Goal: Task Accomplishment & Management: Manage account settings

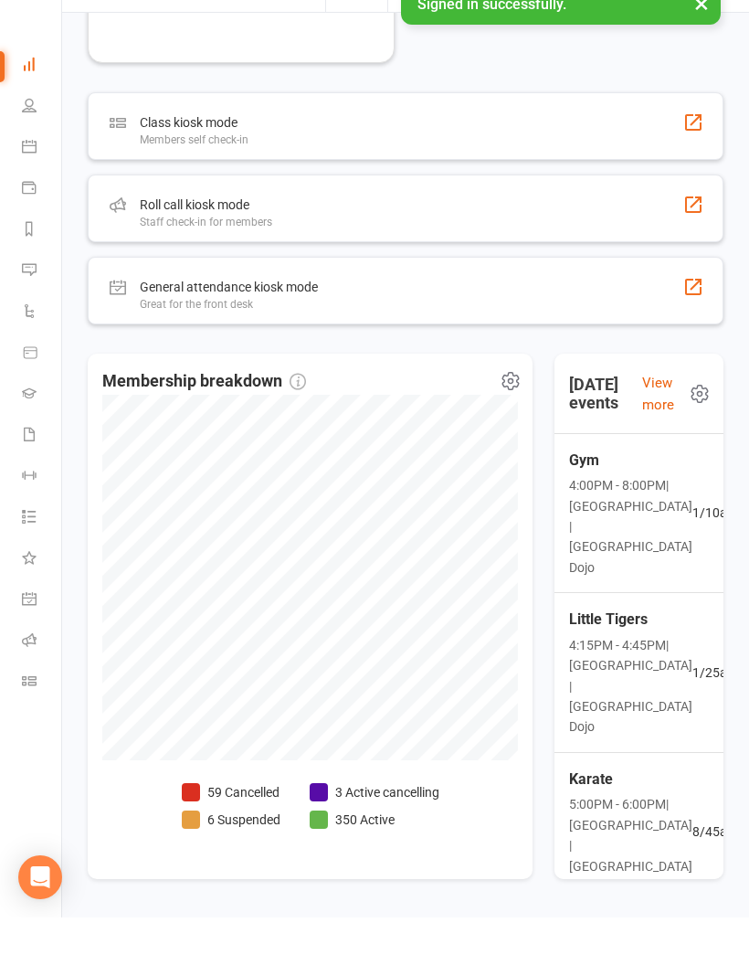
scroll to position [1463, 0]
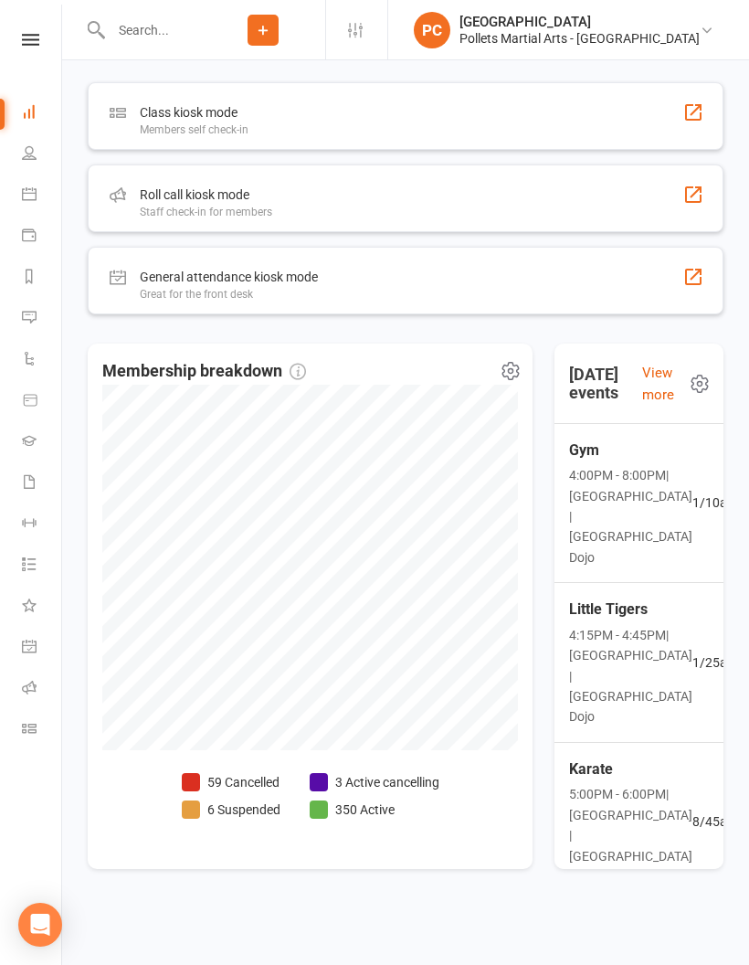
click at [657, 676] on div "Little Tigers 4:15PM - 4:45PM | [GEOGRAPHIC_DATA] | [GEOGRAPHIC_DATA] 1 / 25 at…" at bounding box center [639, 663] width 184 height 160
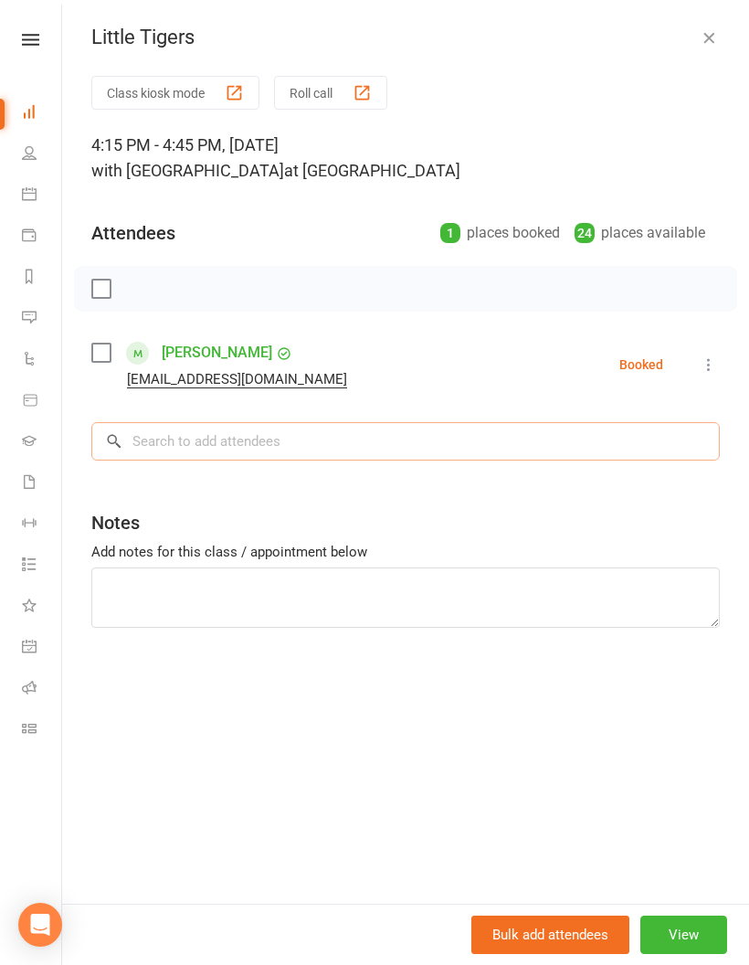
click at [397, 425] on input "search" at bounding box center [405, 441] width 629 height 38
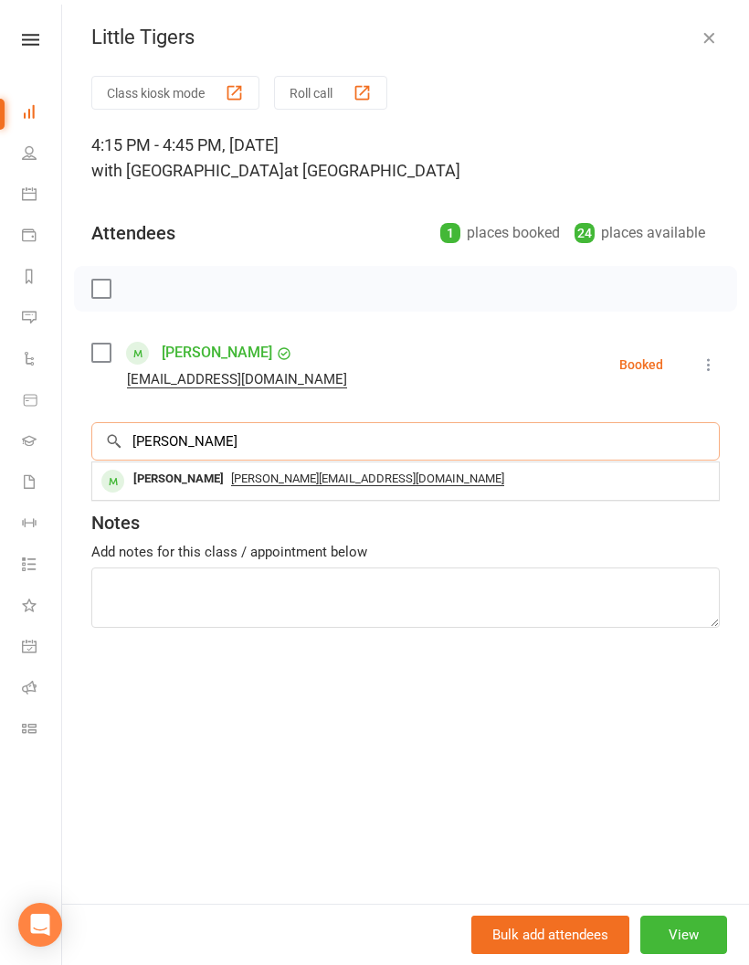
type input "[PERSON_NAME]"
click at [195, 487] on div "[PERSON_NAME]" at bounding box center [178, 479] width 105 height 26
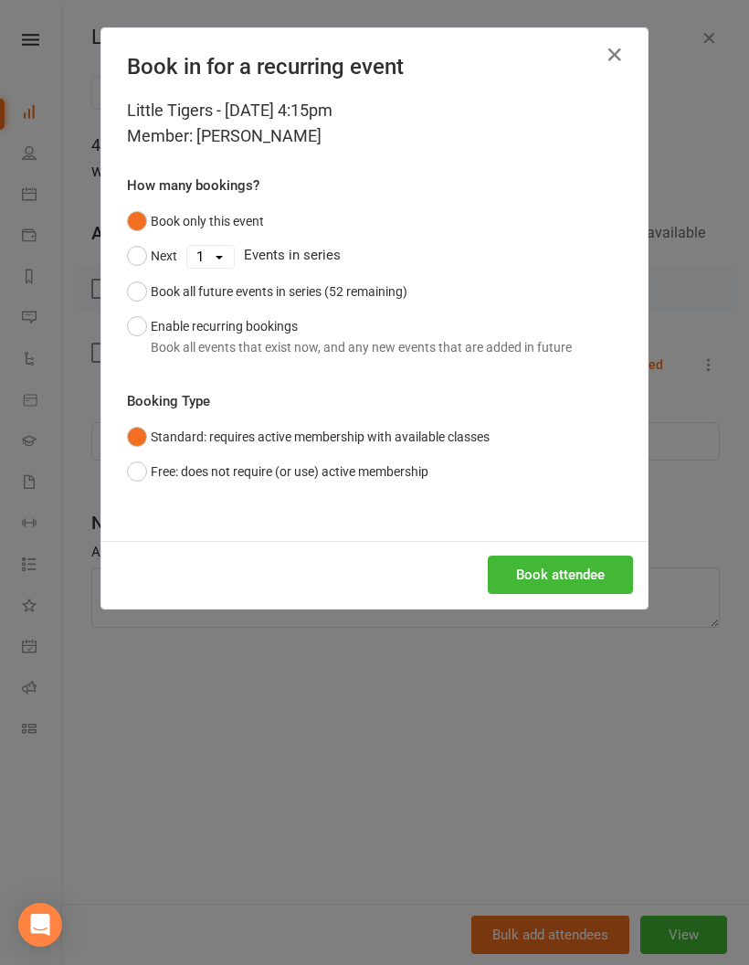
click at [562, 571] on button "Book attendee" at bounding box center [560, 575] width 145 height 38
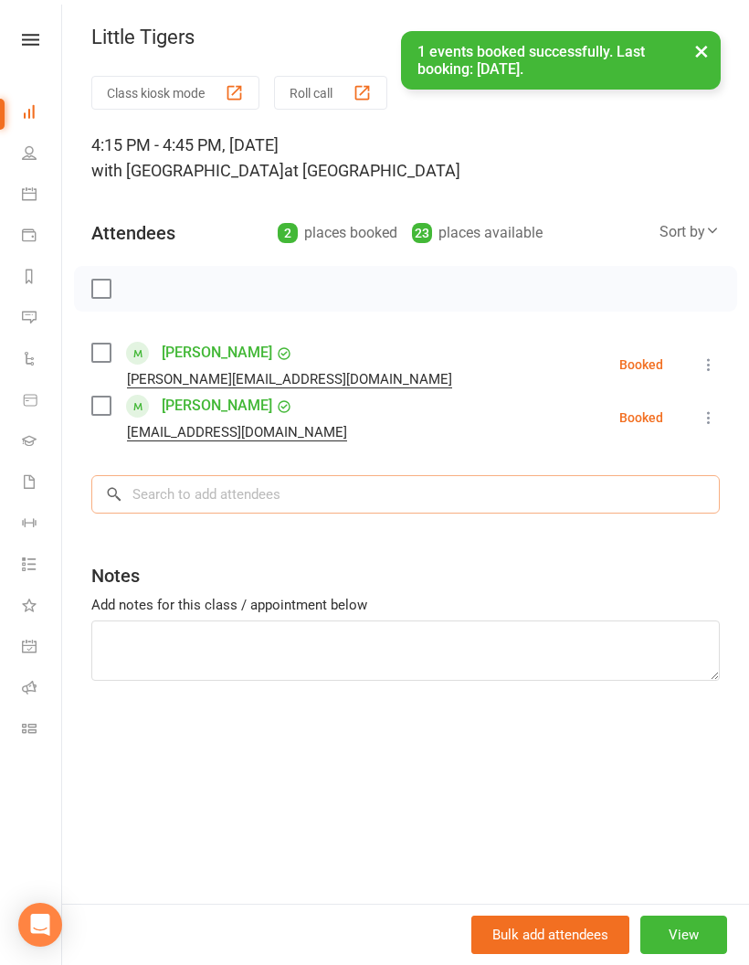
click at [323, 496] on input "search" at bounding box center [405, 494] width 629 height 38
click at [314, 491] on input "search" at bounding box center [405, 494] width 629 height 38
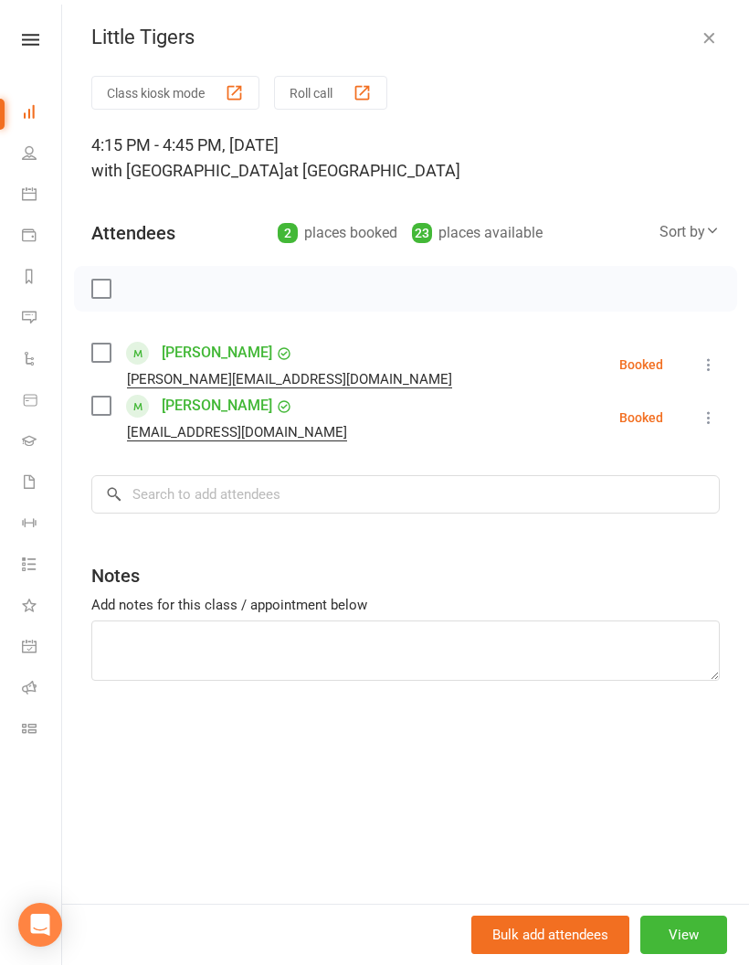
click at [597, 598] on div "Add notes for this class / appointment below" at bounding box center [405, 605] width 629 height 22
click at [195, 489] on input "search" at bounding box center [405, 494] width 629 height 38
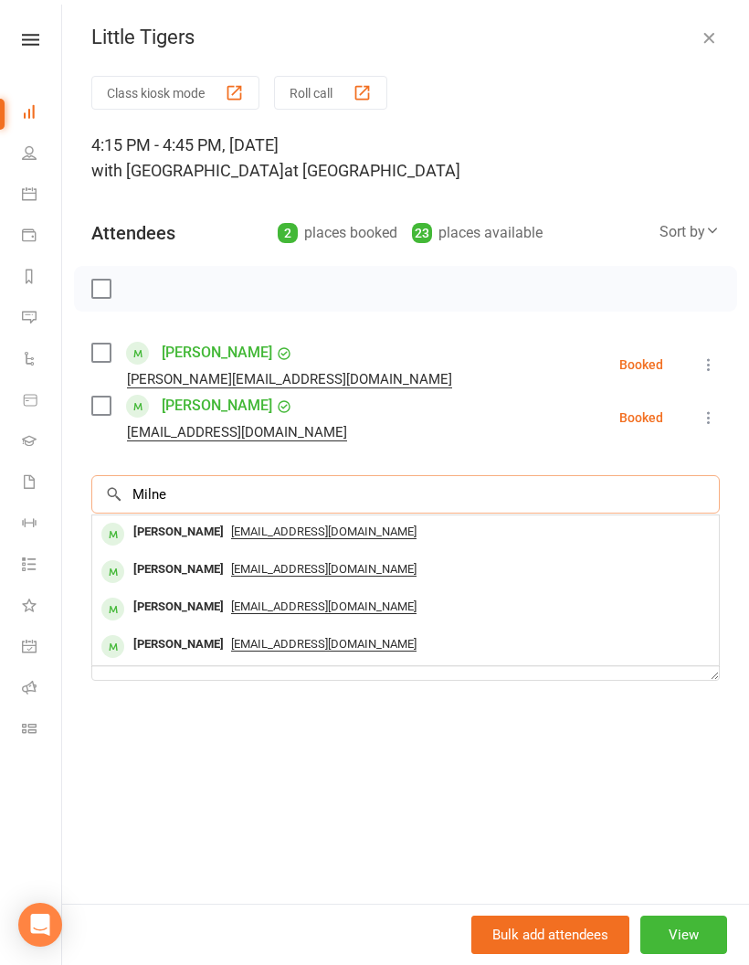
type input "Milne"
click at [172, 609] on div "[PERSON_NAME]" at bounding box center [178, 607] width 105 height 26
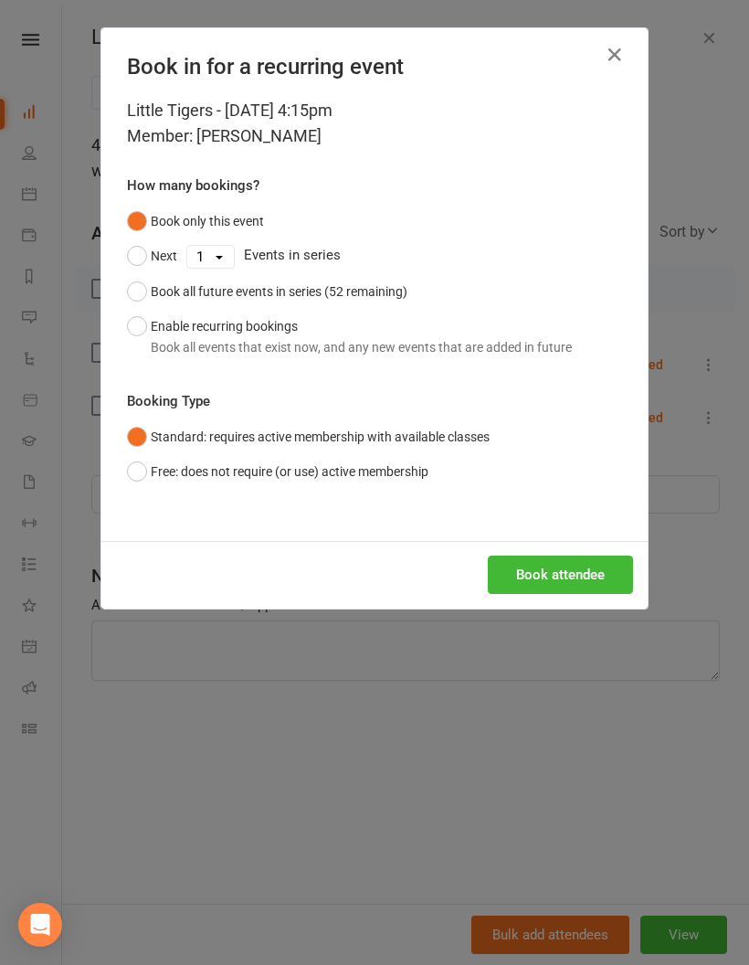
click at [566, 579] on button "Book attendee" at bounding box center [560, 575] width 145 height 38
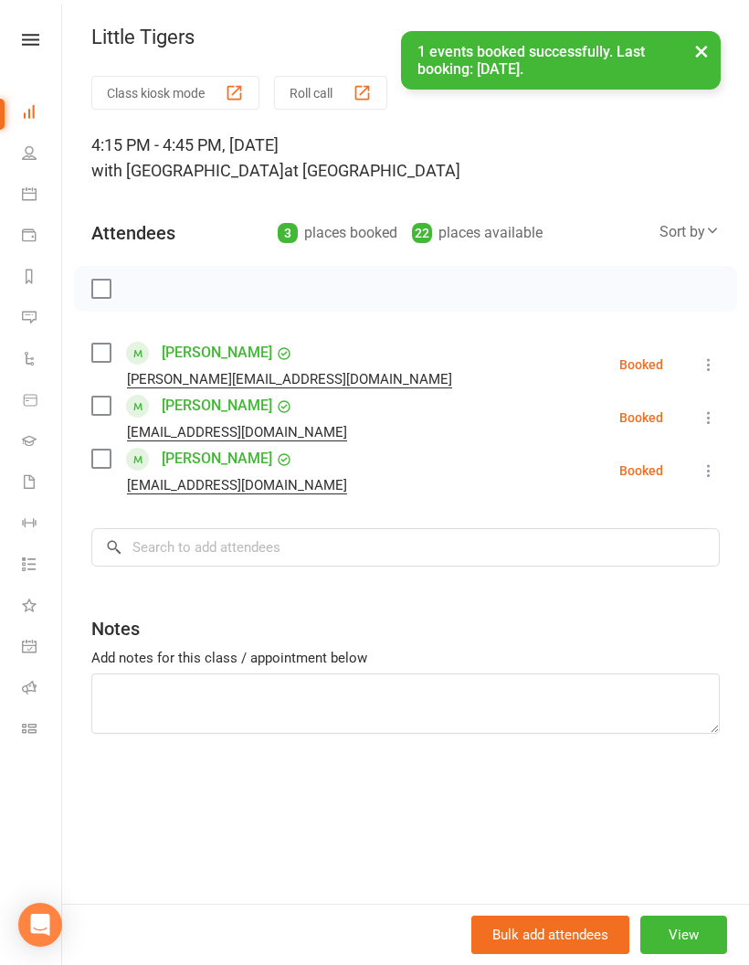
click at [98, 288] on label at bounding box center [100, 289] width 18 height 18
click at [153, 290] on button "button" at bounding box center [141, 288] width 31 height 31
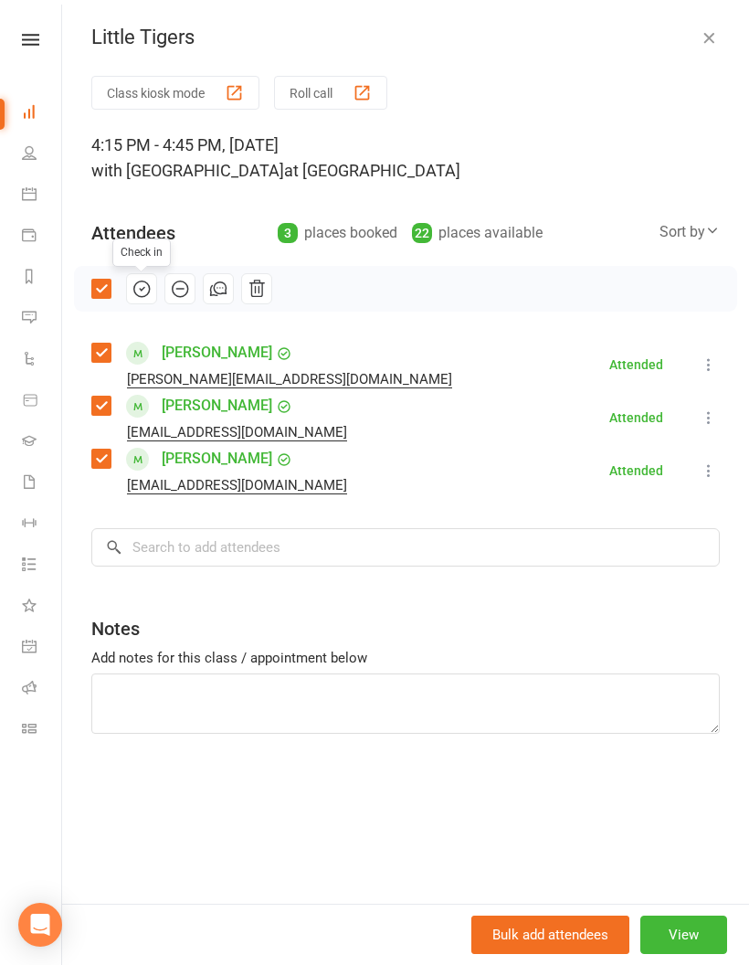
click at [22, 690] on icon at bounding box center [29, 687] width 15 height 15
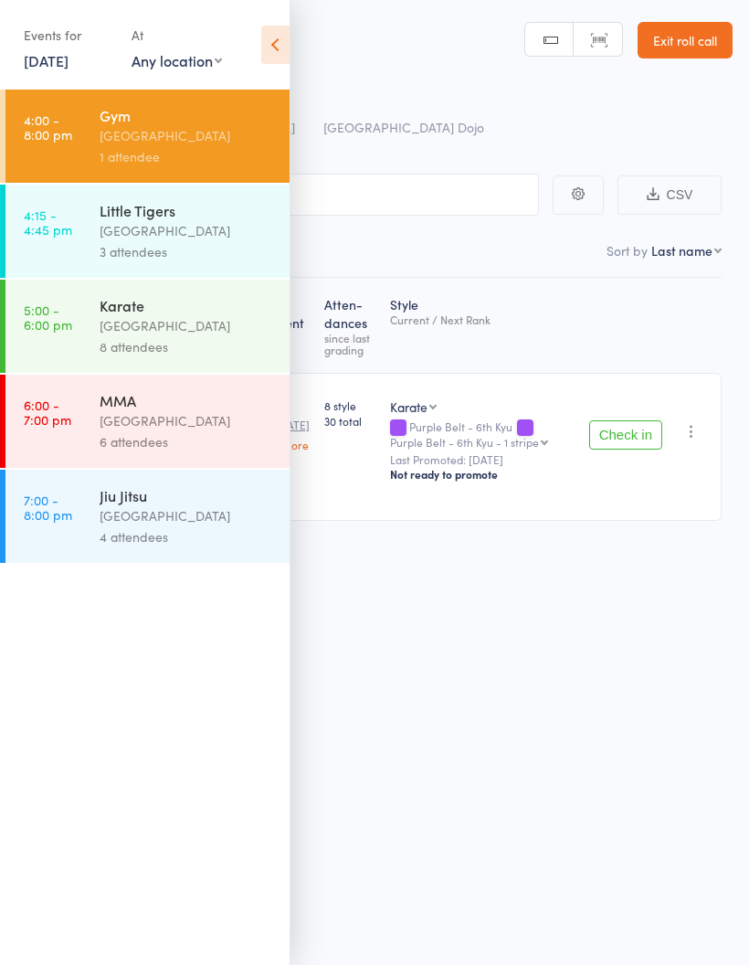
click at [443, 590] on div "Next Payment Atten­dances since last grading Style Current / Next Rank edit [PE…" at bounding box center [374, 440] width 694 height 324
click at [276, 37] on icon at bounding box center [275, 45] width 28 height 38
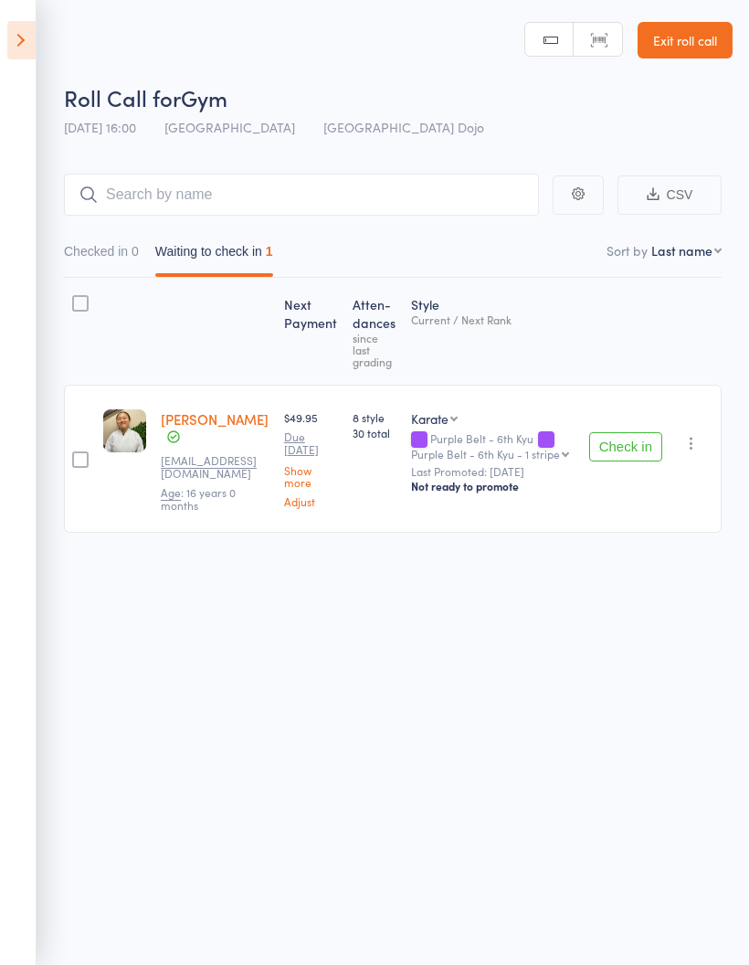
click at [29, 42] on icon at bounding box center [21, 40] width 28 height 38
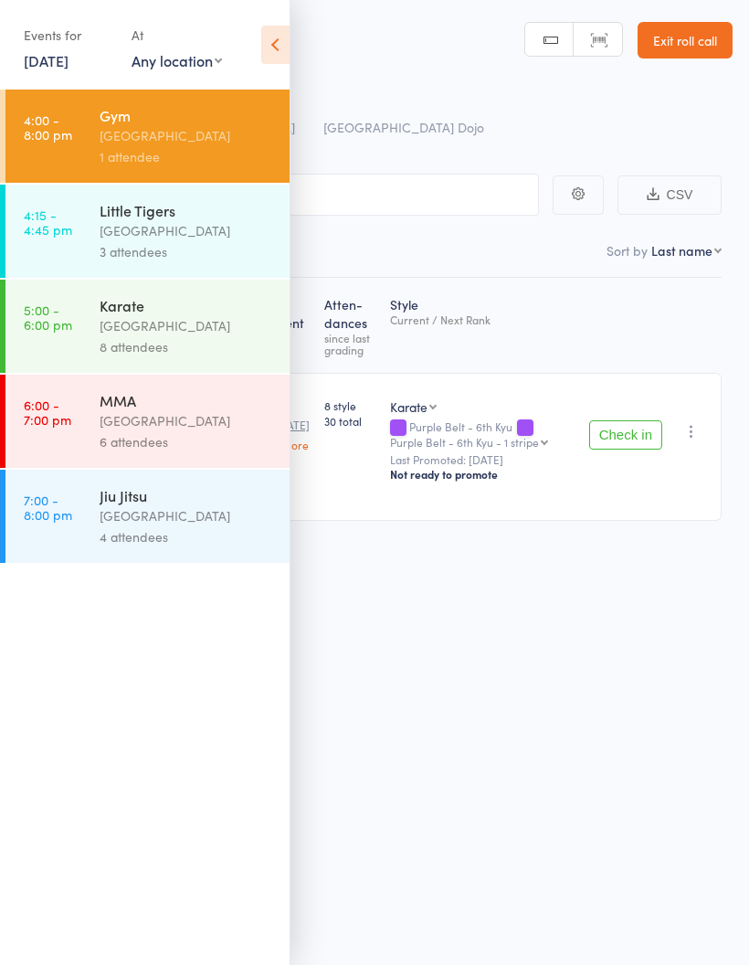
click at [209, 228] on div "[GEOGRAPHIC_DATA]" at bounding box center [187, 230] width 175 height 21
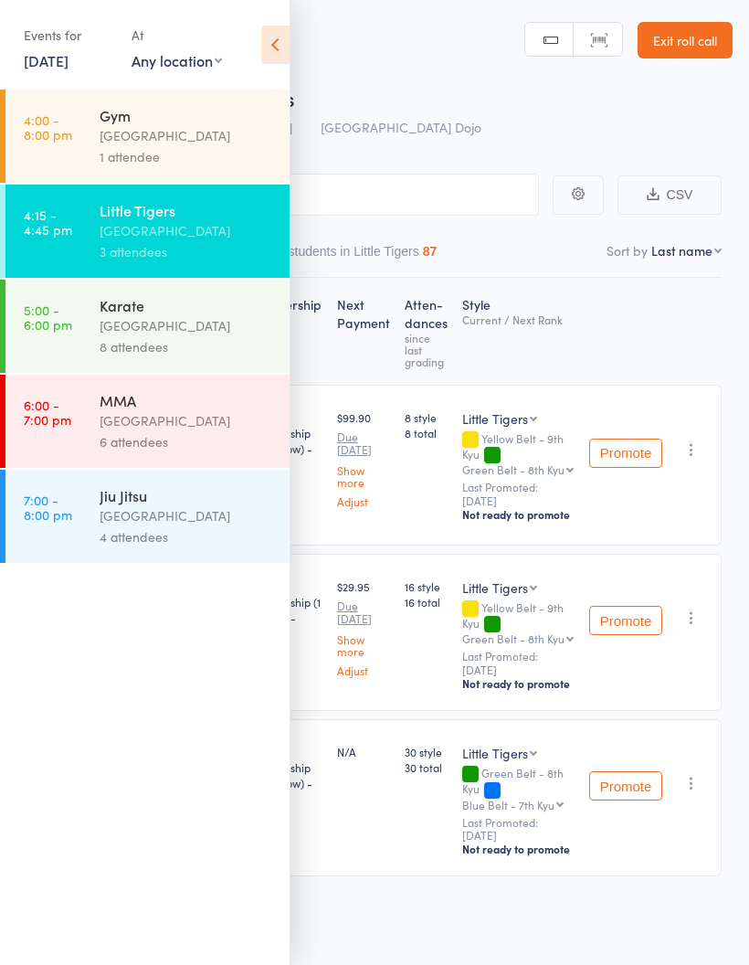
click at [205, 431] on div "[GEOGRAPHIC_DATA]" at bounding box center [187, 420] width 175 height 21
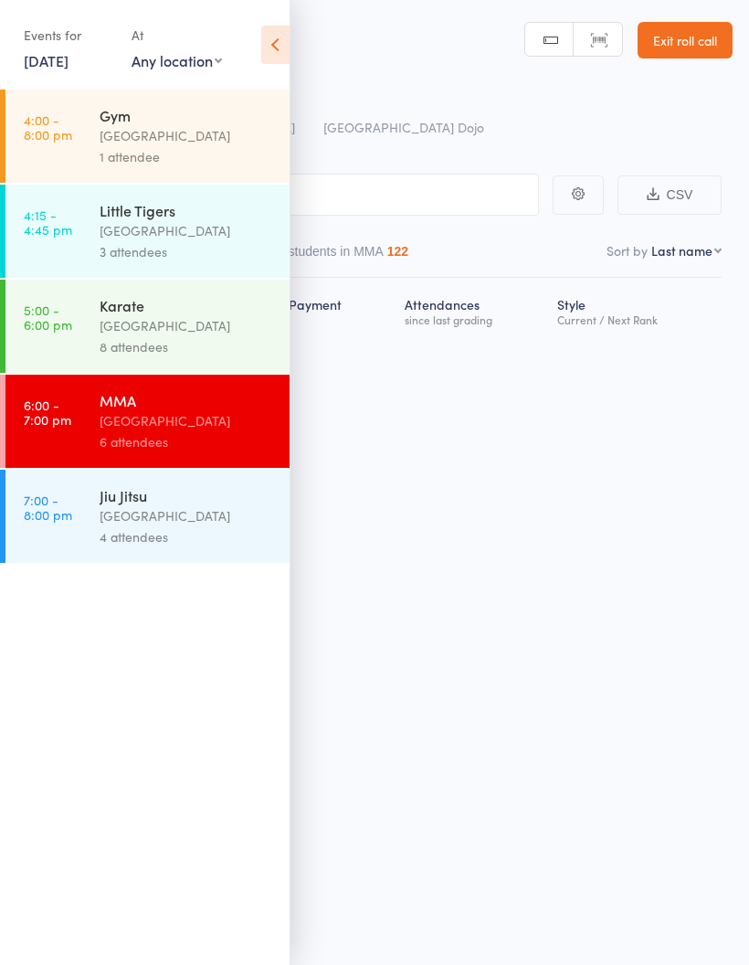
click at [277, 38] on icon at bounding box center [275, 45] width 28 height 38
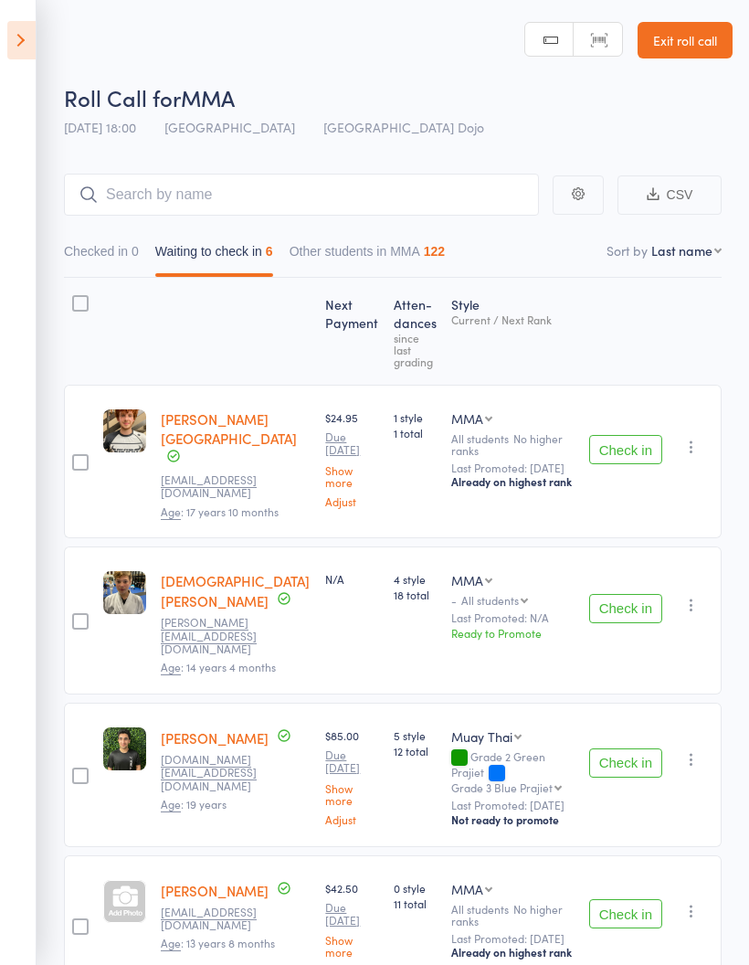
click at [24, 42] on icon at bounding box center [21, 40] width 28 height 38
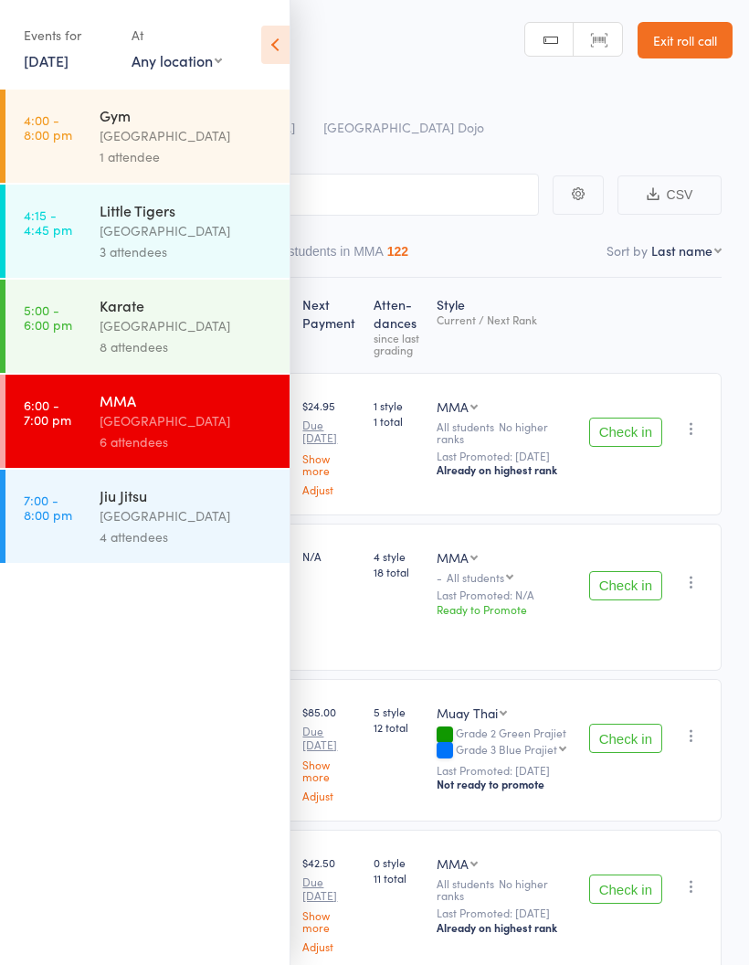
click at [177, 332] on div "[GEOGRAPHIC_DATA]" at bounding box center [187, 325] width 175 height 21
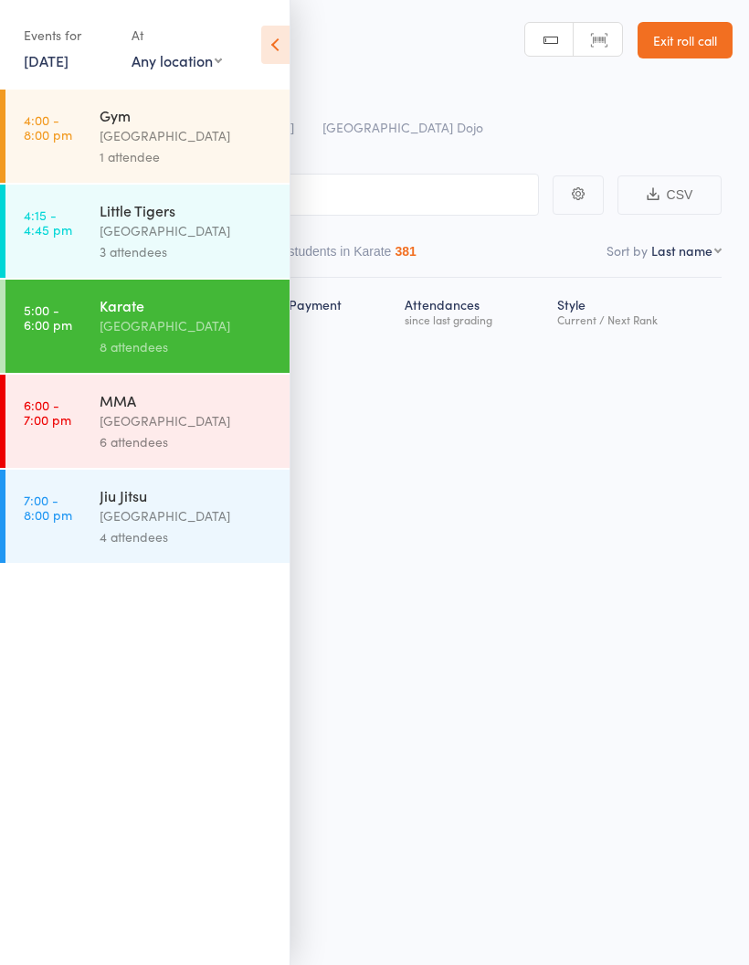
click at [275, 42] on icon at bounding box center [275, 45] width 28 height 38
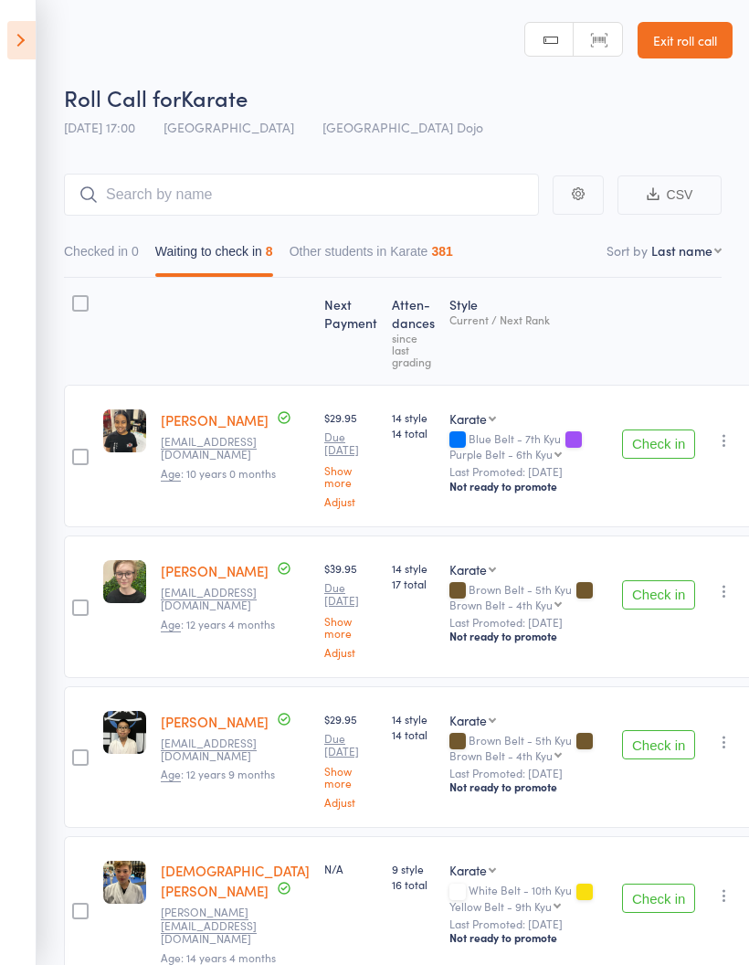
click at [11, 44] on icon at bounding box center [21, 40] width 28 height 38
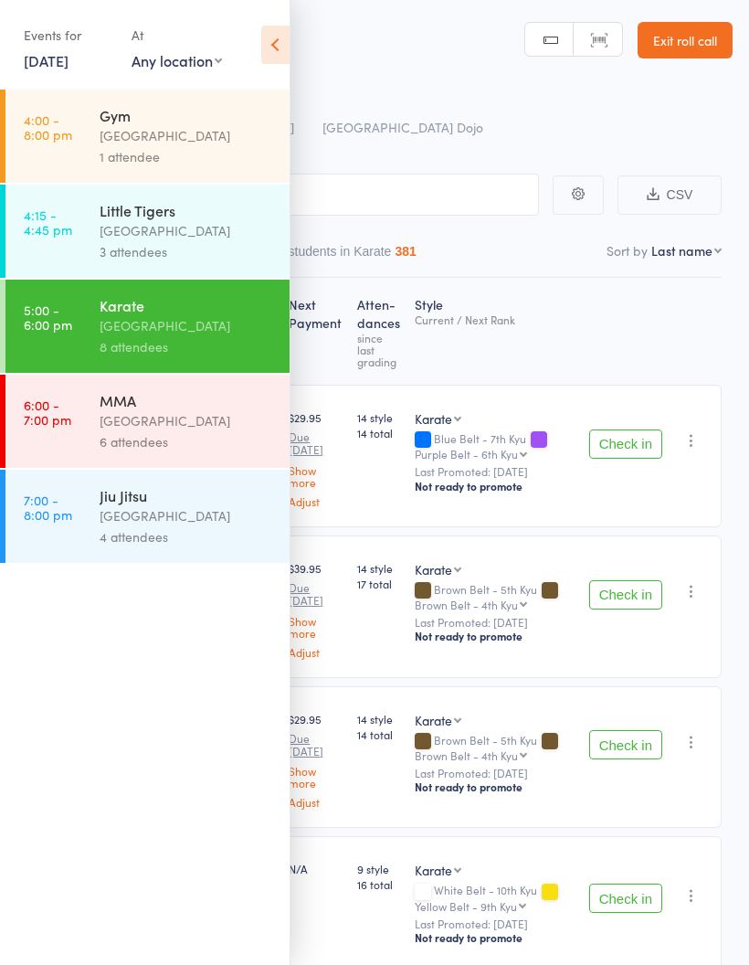
click at [209, 240] on div "[GEOGRAPHIC_DATA]" at bounding box center [187, 230] width 175 height 21
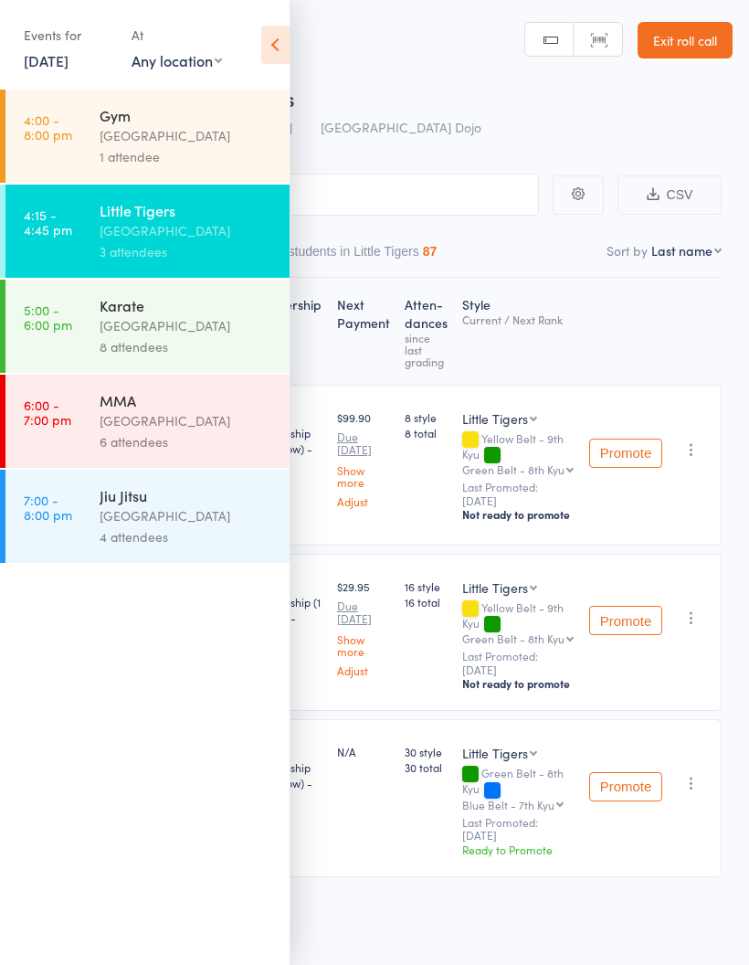
click at [224, 540] on div "4 attendees" at bounding box center [187, 536] width 175 height 21
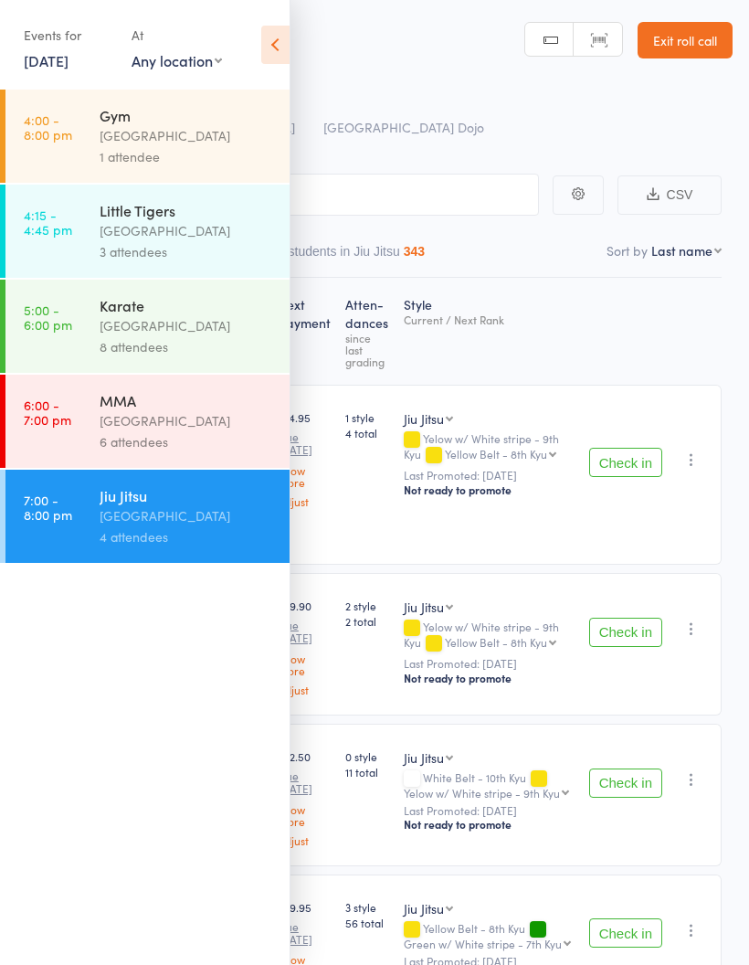
click at [270, 37] on icon at bounding box center [275, 45] width 28 height 38
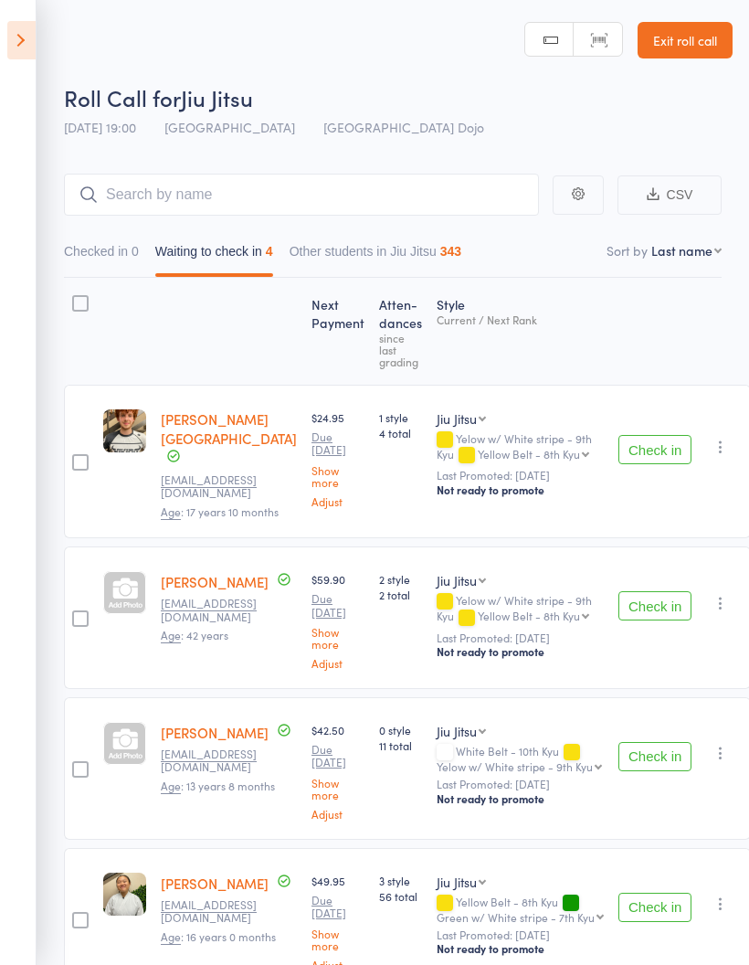
click at [26, 48] on icon at bounding box center [21, 40] width 28 height 38
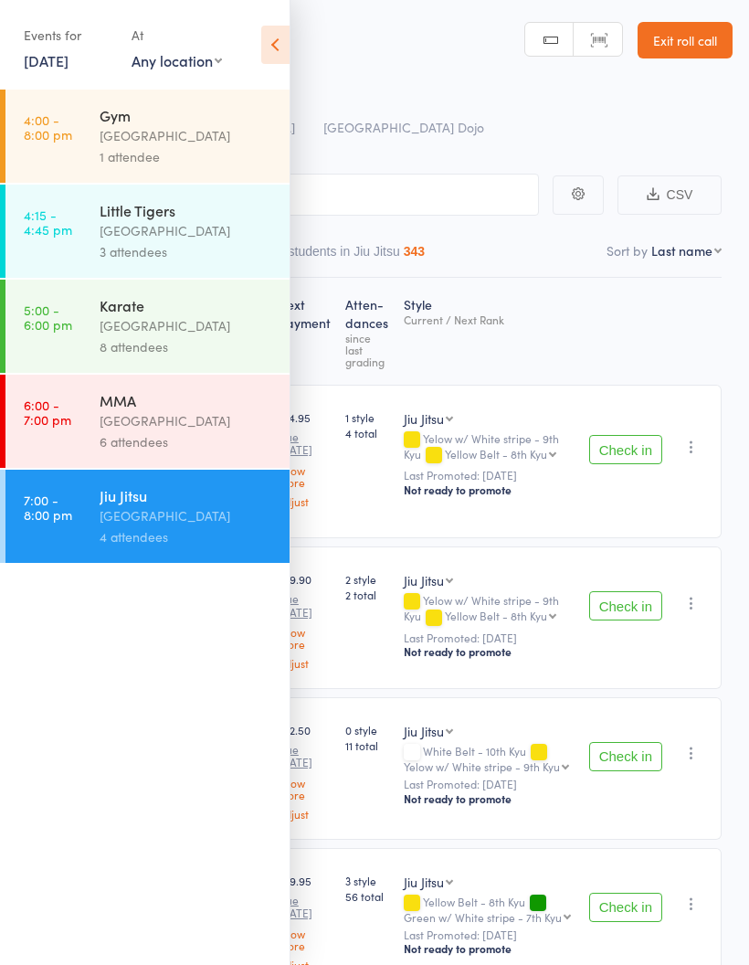
click at [106, 325] on div "[GEOGRAPHIC_DATA]" at bounding box center [187, 325] width 175 height 21
